Goal: Transaction & Acquisition: Purchase product/service

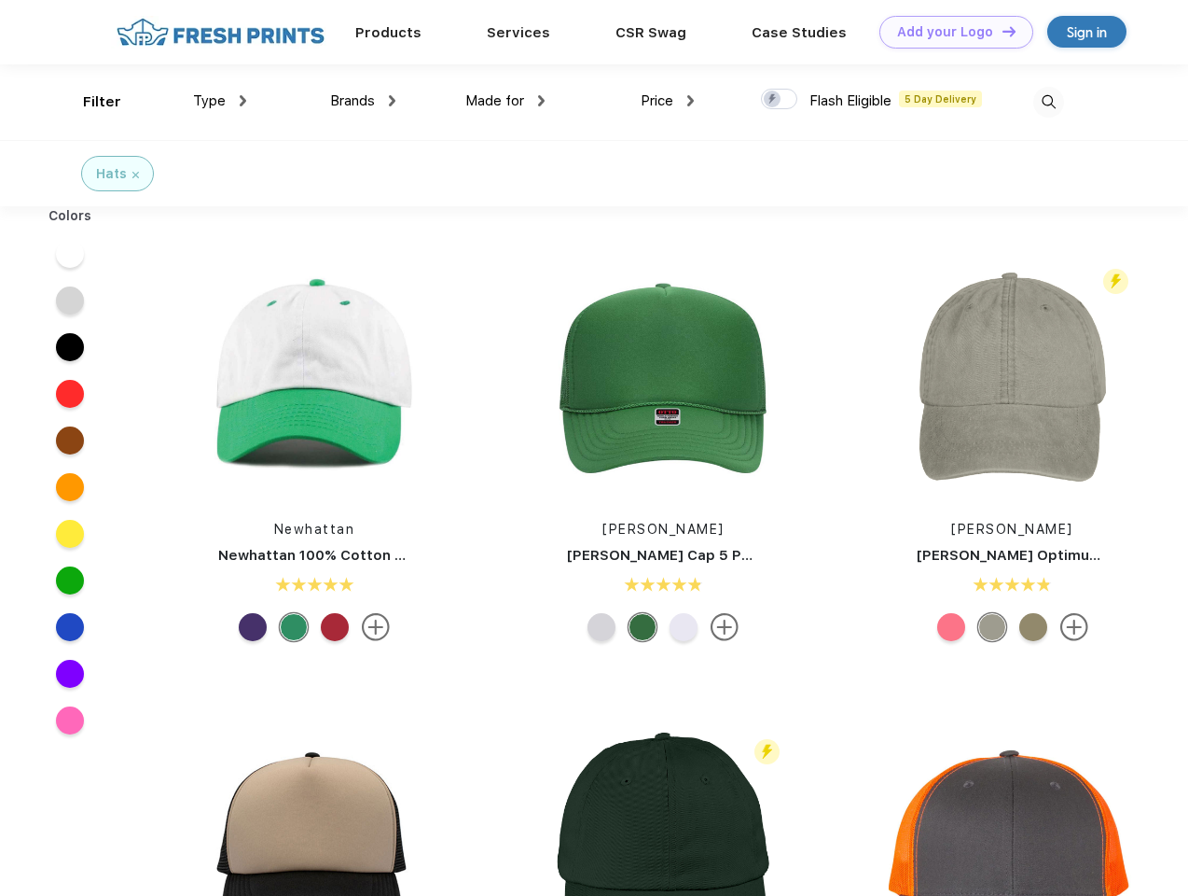
scroll to position [1, 0]
click at [950, 32] on link "Add your Logo Design Tool" at bounding box center [957, 32] width 154 height 33
click at [0, 0] on div "Design Tool" at bounding box center [0, 0] width 0 height 0
click at [1001, 31] on link "Add your Logo Design Tool" at bounding box center [957, 32] width 154 height 33
click at [90, 102] on div "Filter" at bounding box center [102, 101] width 38 height 21
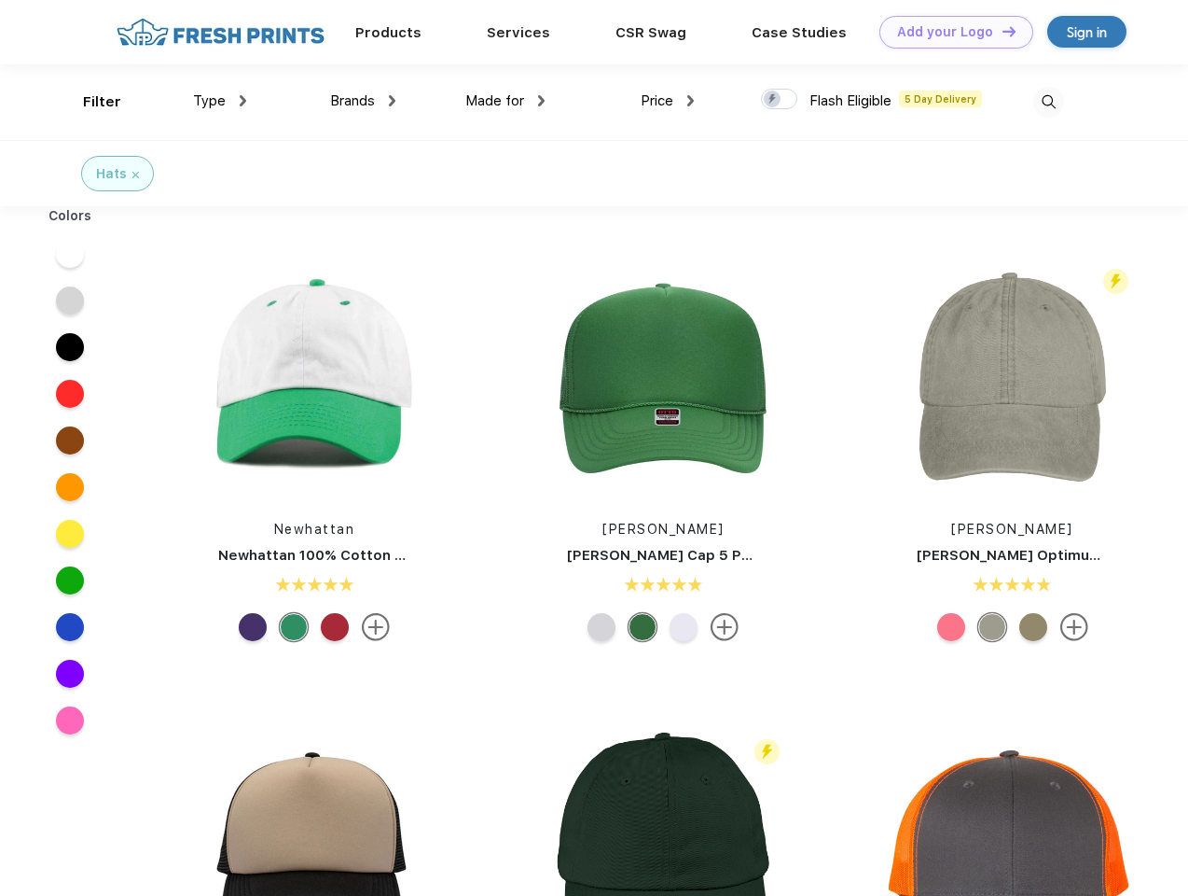
click at [220, 101] on span "Type" at bounding box center [209, 100] width 33 height 17
click at [363, 101] on span "Brands" at bounding box center [352, 100] width 45 height 17
click at [506, 101] on span "Made for" at bounding box center [494, 100] width 59 height 17
click at [668, 101] on span "Price" at bounding box center [657, 100] width 33 height 17
click at [780, 100] on div at bounding box center [779, 99] width 36 height 21
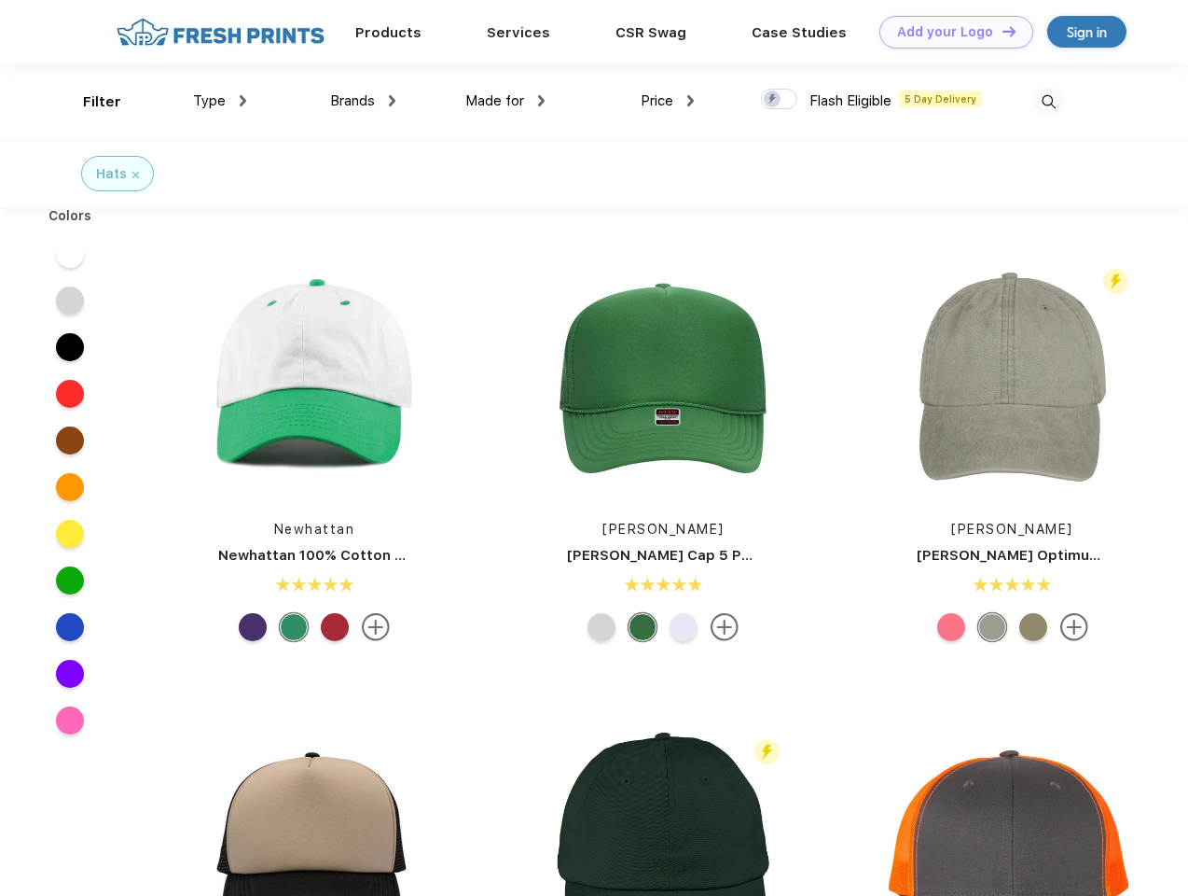
click at [773, 100] on input "checkbox" at bounding box center [767, 94] width 12 height 12
click at [1048, 102] on img at bounding box center [1049, 102] width 31 height 31
